Goal: Information Seeking & Learning: Learn about a topic

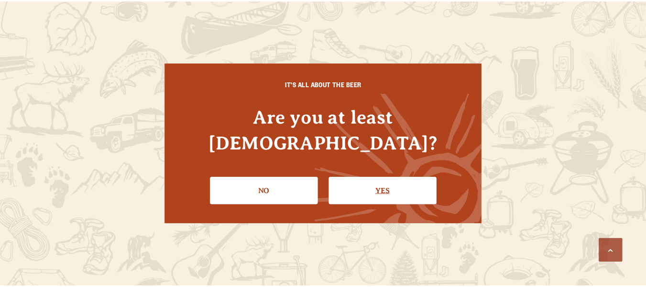
scroll to position [622, 0]
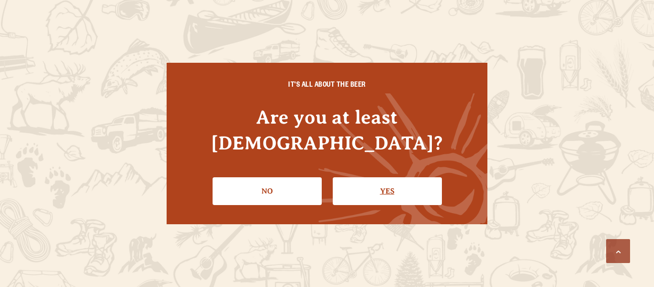
click at [363, 180] on link "Yes" at bounding box center [387, 191] width 109 height 28
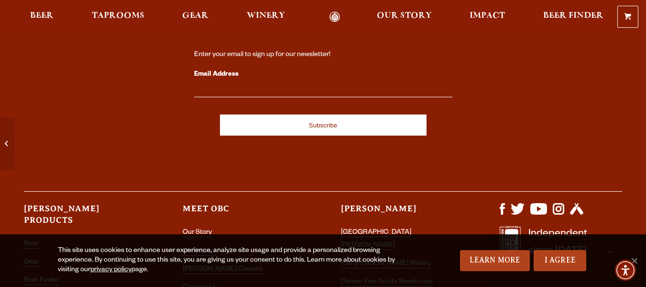
scroll to position [1722, 0]
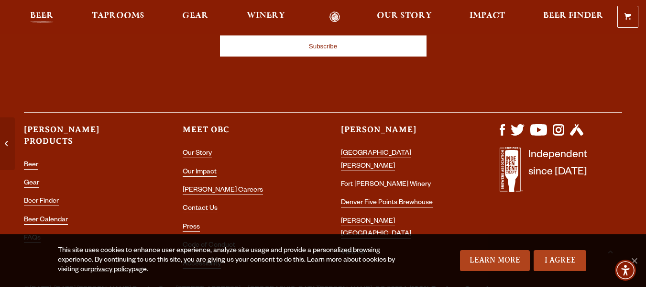
click at [52, 14] on span "Beer" at bounding box center [41, 16] width 23 height 8
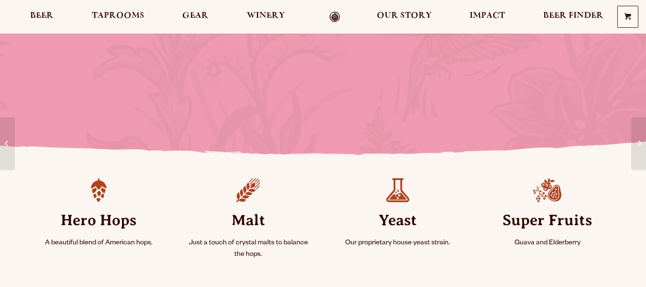
scroll to position [144, 0]
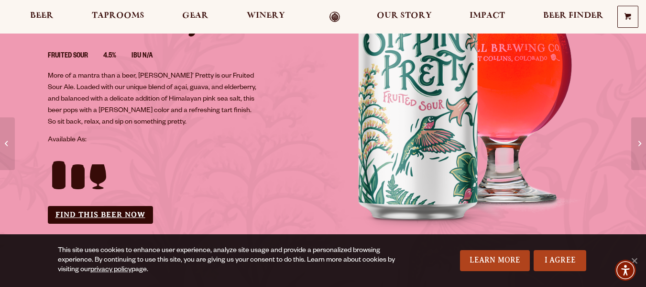
click at [103, 221] on link "Find this Beer Now" at bounding box center [100, 215] width 105 height 18
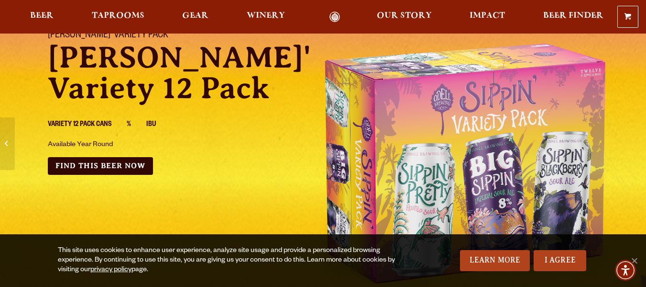
scroll to position [96, 0]
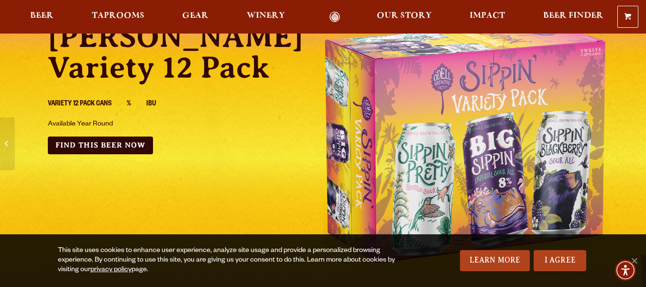
click at [89, 104] on li "Variety 12 Pack Cans" at bounding box center [87, 104] width 79 height 12
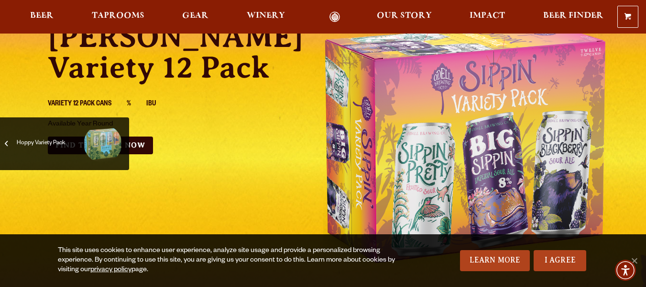
click at [29, 150] on span "Hoppy Variety Pack" at bounding box center [50, 143] width 67 height 38
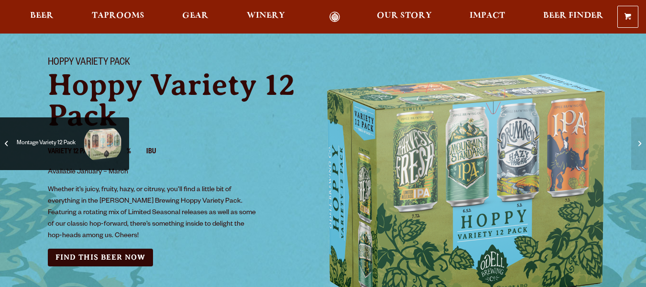
scroll to position [48, 0]
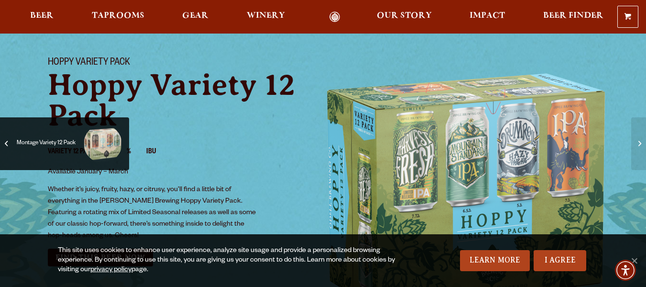
click at [11, 143] on span "Montage Variety 12 Pack" at bounding box center [64, 143] width 115 height 38
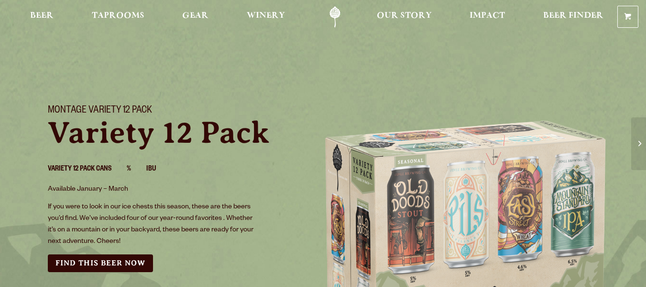
click at [0, 162] on div "Montage Variety 12 Pack Variety 12 Pack Variety 12 Pack Cans % IBU Available Ja…" at bounding box center [323, 239] width 646 height 292
